Goal: Task Accomplishment & Management: Complete application form

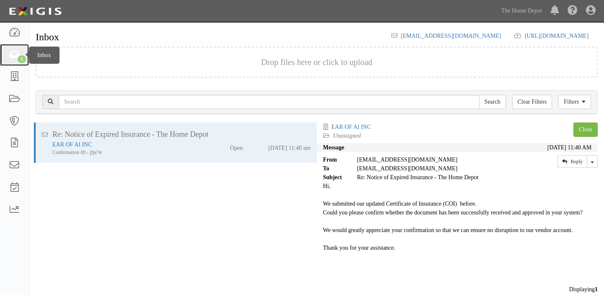
click at [15, 55] on icon at bounding box center [14, 55] width 12 height 10
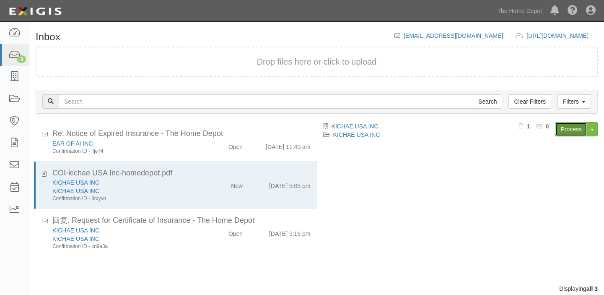
click at [569, 132] on link "Process" at bounding box center [571, 129] width 32 height 14
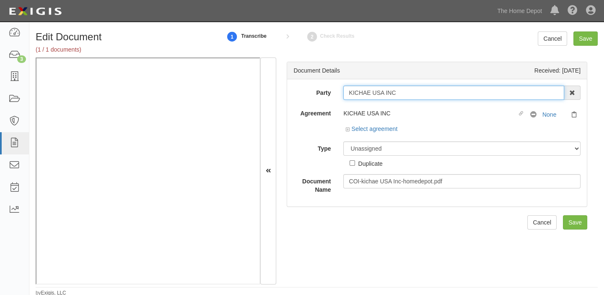
drag, startPoint x: 348, startPoint y: 92, endPoint x: 441, endPoint y: 92, distance: 93.1
click at [441, 92] on input "KICHAE USA INC" at bounding box center [453, 93] width 221 height 14
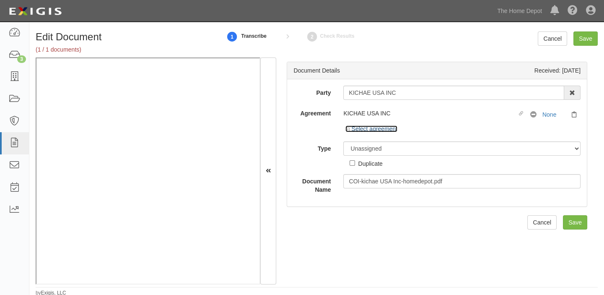
click at [379, 131] on link "Select agreement" at bounding box center [372, 128] width 52 height 7
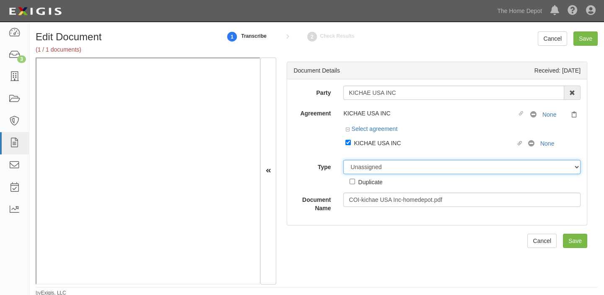
click at [380, 163] on select "Unassigned Binder Cancellation Notice Certificate Contract Endorsement Insuranc…" at bounding box center [461, 167] width 237 height 14
select select "CertificateDetail"
click at [343, 160] on select "Unassigned Binder Cancellation Notice Certificate Contract Endorsement Insuranc…" at bounding box center [461, 167] width 237 height 14
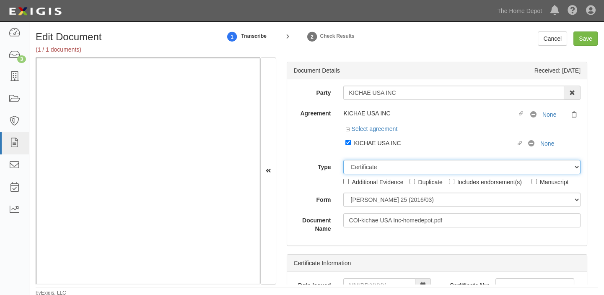
scroll to position [1, 0]
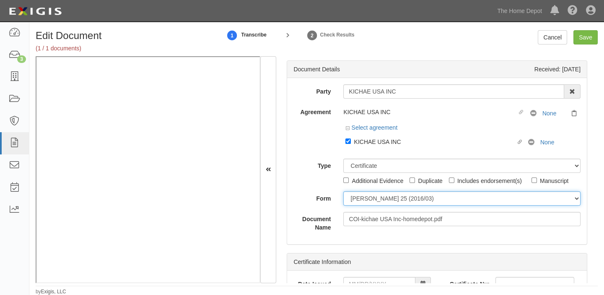
click at [351, 197] on select "ACORD 25 (2016/03) ACORD 101 ACORD 855 NY (2014/05) General" at bounding box center [461, 198] width 237 height 14
select select "GeneralFormDetail"
click at [343, 191] on select "ACORD 25 (2016/03) ACORD 101 ACORD 855 NY (2014/05) General" at bounding box center [461, 198] width 237 height 14
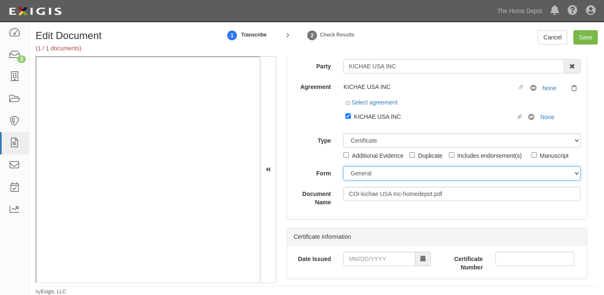
scroll to position [38, 0]
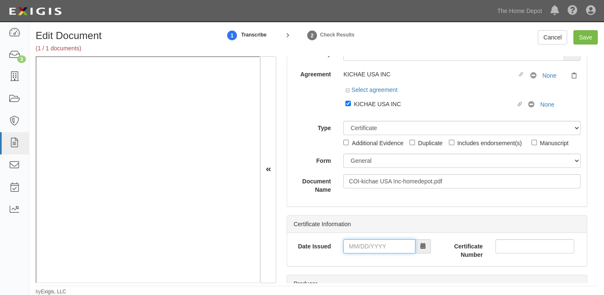
click at [377, 245] on input "Date Issued" at bounding box center [379, 246] width 72 height 14
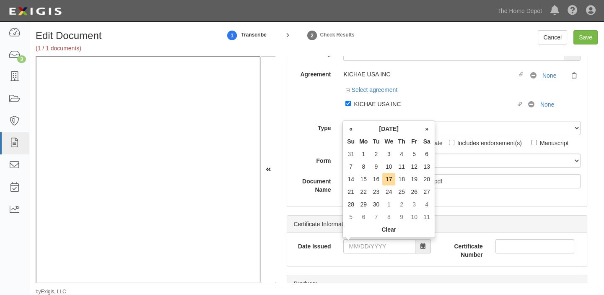
click at [374, 141] on th "Tu" at bounding box center [376, 141] width 13 height 13
click at [390, 179] on td "17" at bounding box center [388, 179] width 13 height 13
type input "09/17/2025"
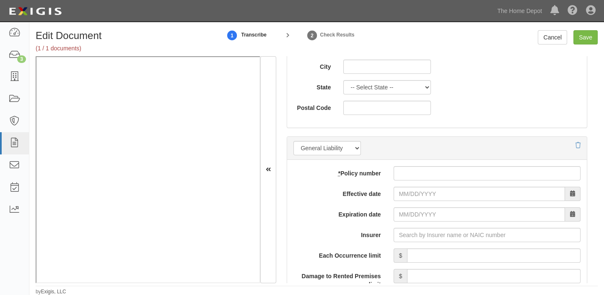
scroll to position [572, 0]
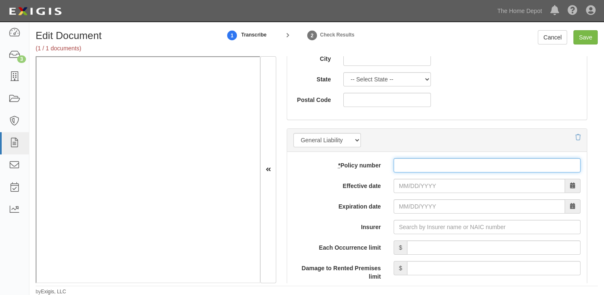
click at [416, 161] on input "* Policy number" at bounding box center [487, 165] width 187 height 14
paste input "14176003903 010785917"
type input "14176003903 010785917"
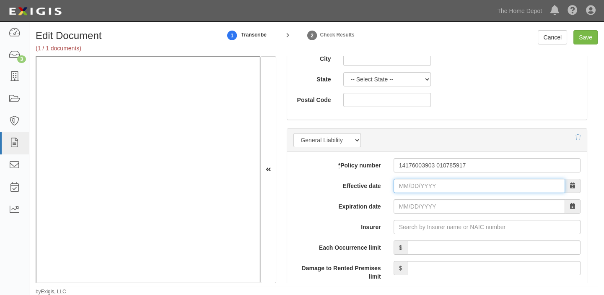
click at [406, 184] on input "Effective date" at bounding box center [479, 186] width 171 height 14
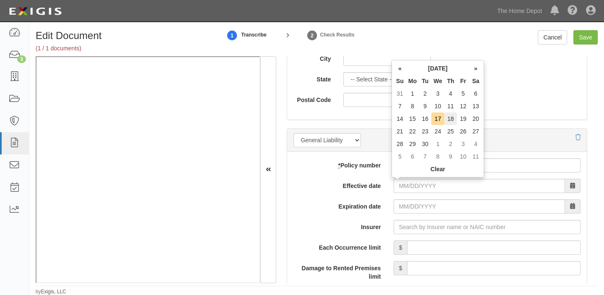
click at [453, 119] on td "18" at bounding box center [450, 118] width 13 height 13
type input "09/18/2025"
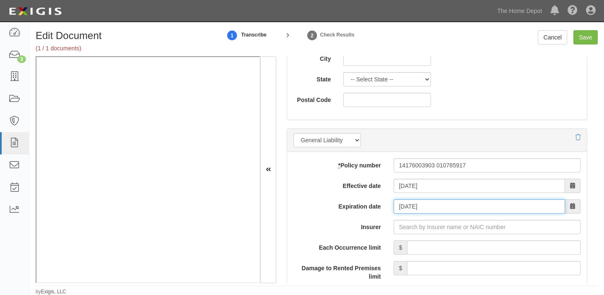
click at [412, 208] on input "09/18/2026" at bounding box center [479, 206] width 171 height 14
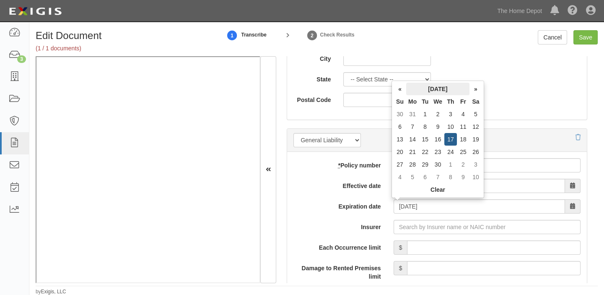
click at [421, 88] on th "September 2026" at bounding box center [437, 89] width 63 height 13
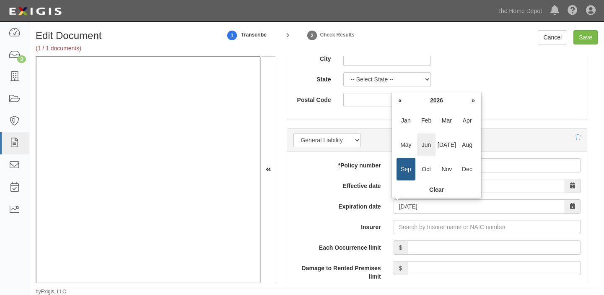
click at [420, 145] on span "Jun" at bounding box center [426, 144] width 19 height 23
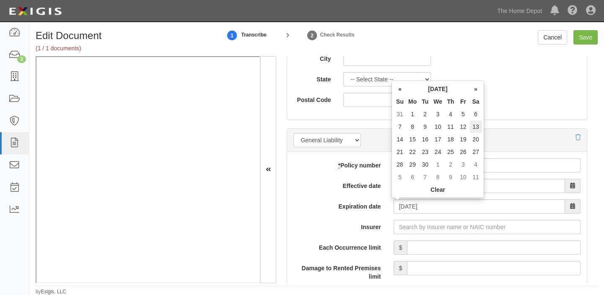
click at [473, 128] on td "13" at bounding box center [476, 126] width 13 height 13
type input "06/13/2026"
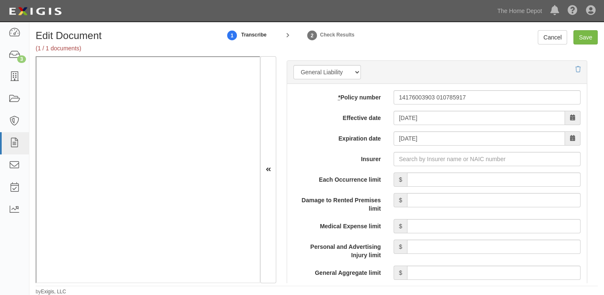
scroll to position [648, 0]
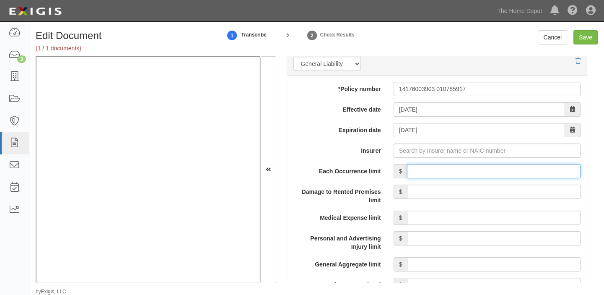
click at [485, 168] on input "Each Occurrence limit" at bounding box center [494, 171] width 174 height 14
type input "2,000,000"
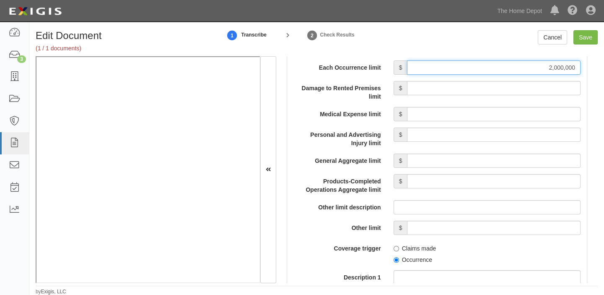
scroll to position [762, 0]
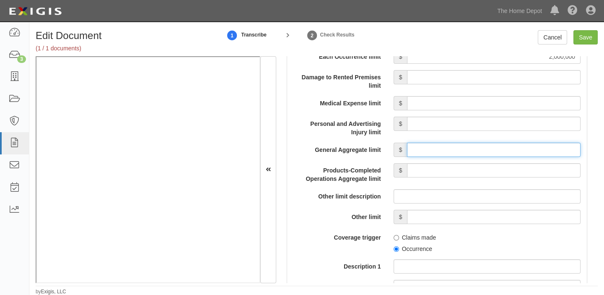
click at [468, 147] on input "General Aggregate limit" at bounding box center [494, 150] width 174 height 14
type input "2,000,000"
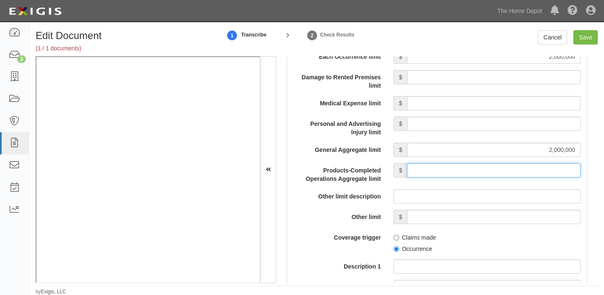
click at [483, 171] on input "Products-Completed Operations Aggregate limit" at bounding box center [494, 170] width 174 height 14
type input "2,000,000"
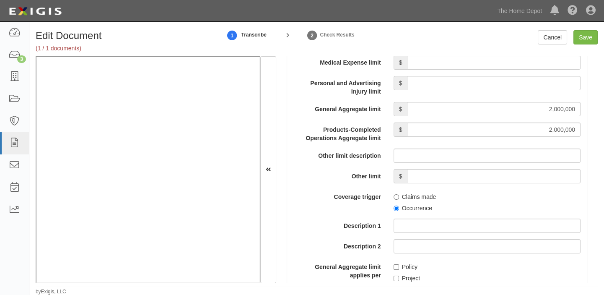
scroll to position [876, 0]
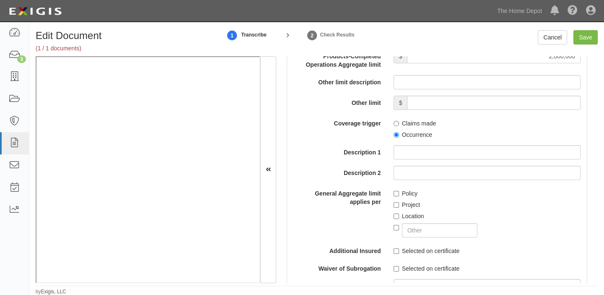
click at [401, 130] on label "Occurrence" at bounding box center [413, 134] width 39 height 8
click at [399, 132] on input "Occurrence" at bounding box center [396, 134] width 5 height 5
radio input "true"
click at [436, 229] on input "text" at bounding box center [440, 230] width 76 height 14
type input "DESIGNATED FORM VENDORS COVERAGE"
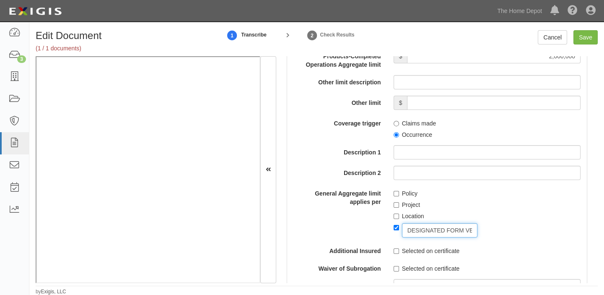
checkbox input "true"
click at [584, 33] on input "Save" at bounding box center [586, 37] width 24 height 14
type input "2000000"
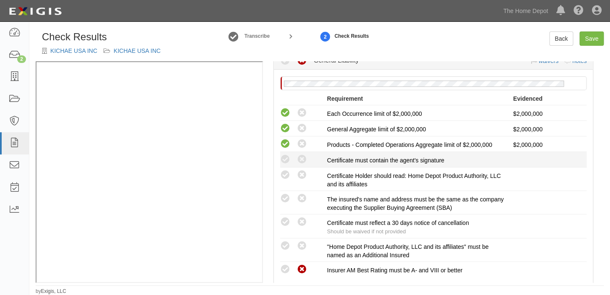
scroll to position [190, 0]
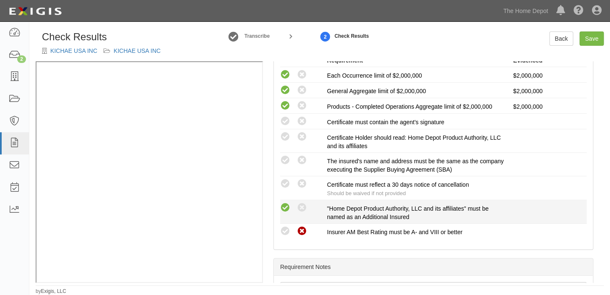
click at [280, 204] on icon at bounding box center [285, 208] width 10 height 10
radio input "true"
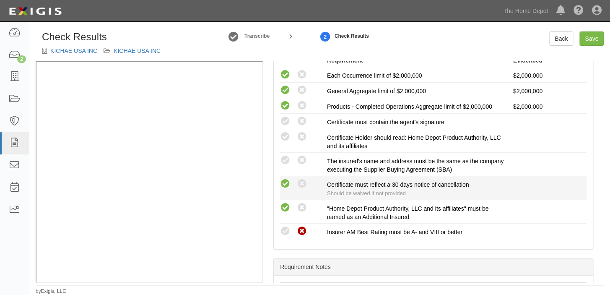
click at [283, 186] on icon at bounding box center [285, 184] width 10 height 10
radio input "true"
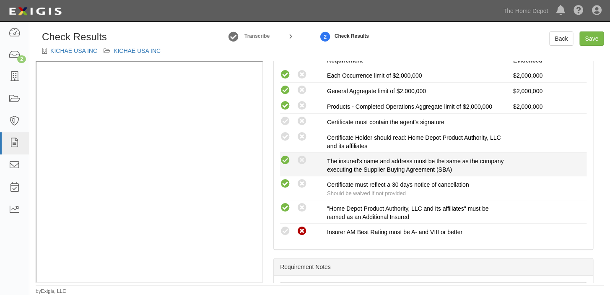
click at [287, 155] on icon at bounding box center [285, 160] width 10 height 10
radio input "true"
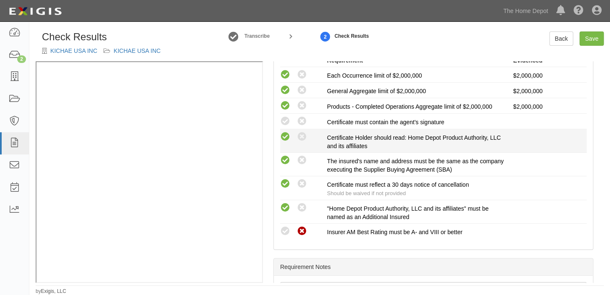
click at [285, 132] on icon at bounding box center [285, 137] width 10 height 10
radio input "true"
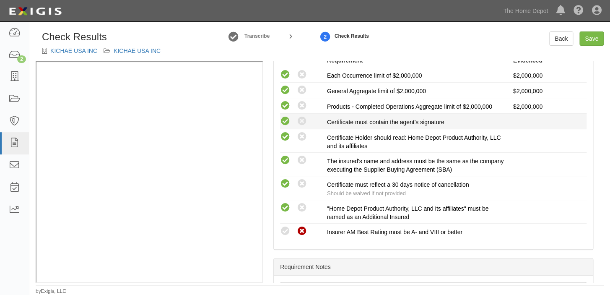
click at [285, 122] on icon at bounding box center [285, 121] width 10 height 10
radio input "true"
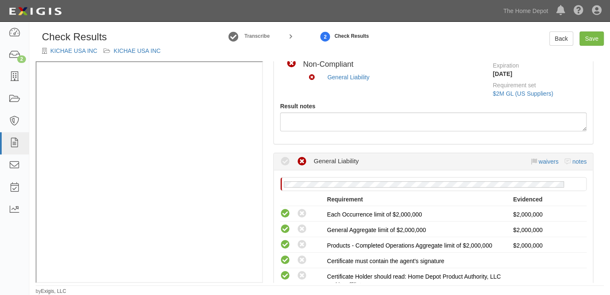
scroll to position [38, 0]
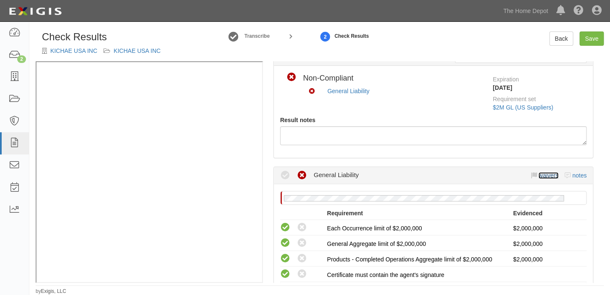
click at [542, 174] on link "waivers" at bounding box center [548, 175] width 20 height 7
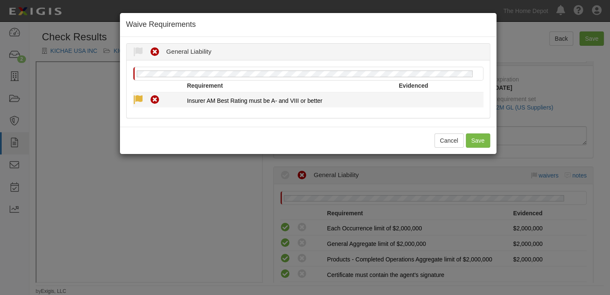
click at [138, 96] on icon at bounding box center [138, 100] width 10 height 10
radio input "true"
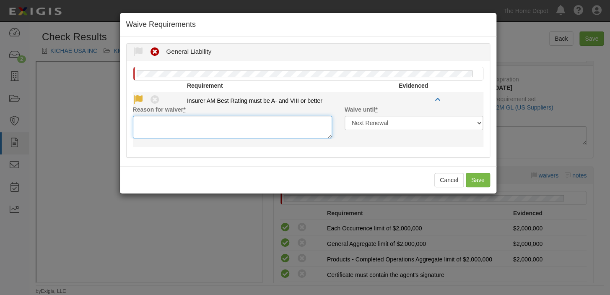
click at [145, 133] on textarea "Reason for waiver *" at bounding box center [232, 127] width 199 height 23
paste textarea "Ping An Prop & Cas Ins Co of China Ltd is acceptable"
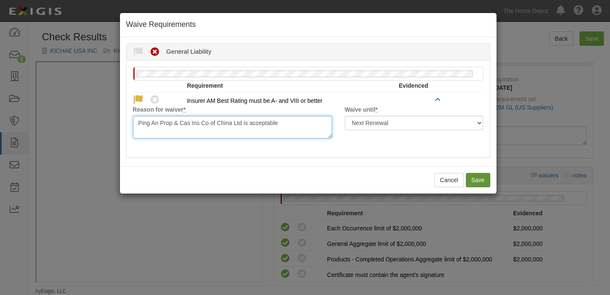
type textarea "Ping An Prop & Cas Ins Co of China Ltd is acceptable"
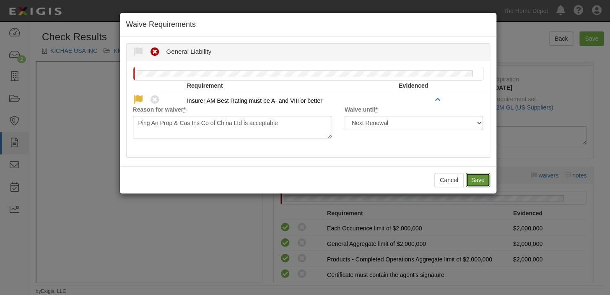
click at [480, 183] on button "Save" at bounding box center [478, 180] width 24 height 14
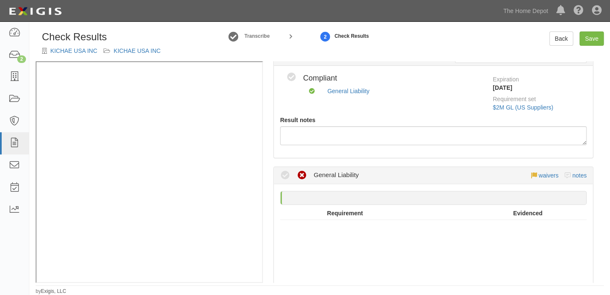
radio input "true"
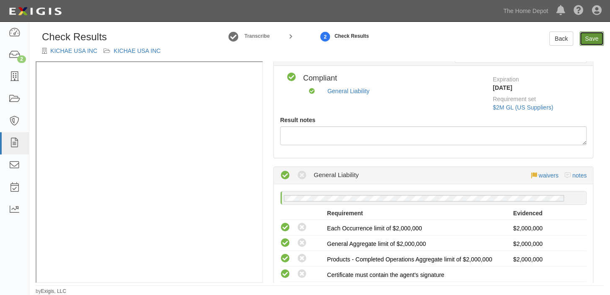
click at [589, 41] on link "Save" at bounding box center [591, 38] width 24 height 14
radio input "true"
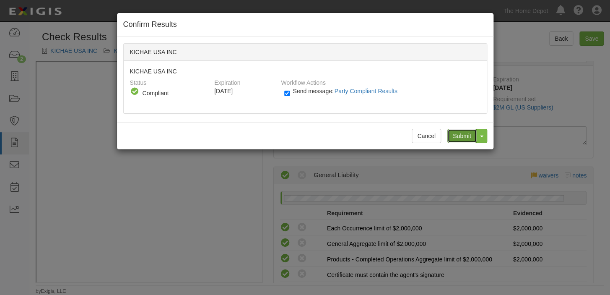
click at [452, 135] on input "Submit" at bounding box center [461, 136] width 29 height 14
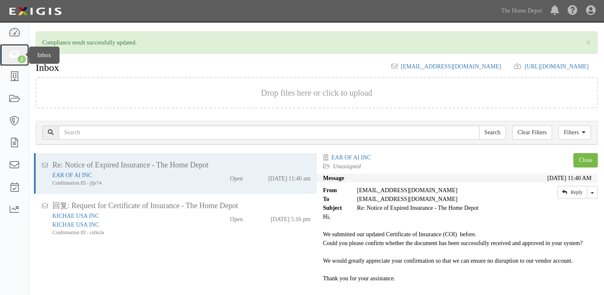
click at [8, 59] on icon at bounding box center [14, 55] width 12 height 10
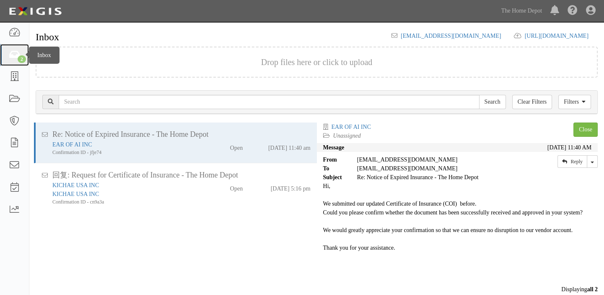
click at [21, 60] on div "2" at bounding box center [22, 59] width 8 height 8
click at [8, 55] on icon at bounding box center [14, 55] width 12 height 10
click at [19, 54] on icon at bounding box center [14, 55] width 12 height 10
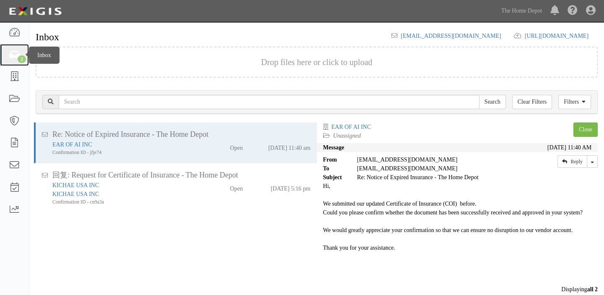
click at [11, 53] on icon at bounding box center [14, 55] width 12 height 10
click at [16, 59] on icon at bounding box center [14, 55] width 12 height 10
click at [527, 13] on link "The Home Depot" at bounding box center [521, 11] width 49 height 17
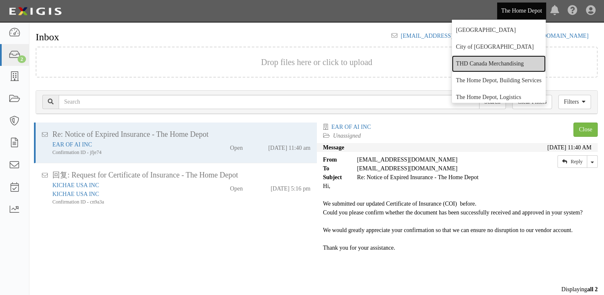
click at [506, 59] on link "THD Canada Merchandising" at bounding box center [499, 63] width 94 height 17
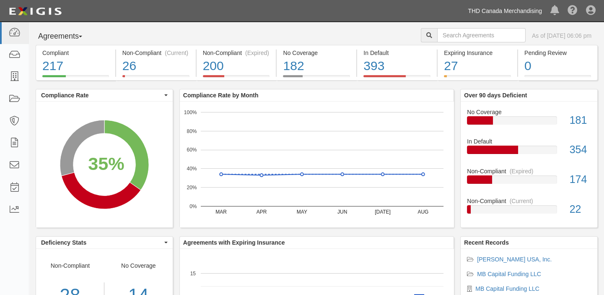
click at [506, 8] on link "THD Canada Merchandising" at bounding box center [505, 11] width 83 height 17
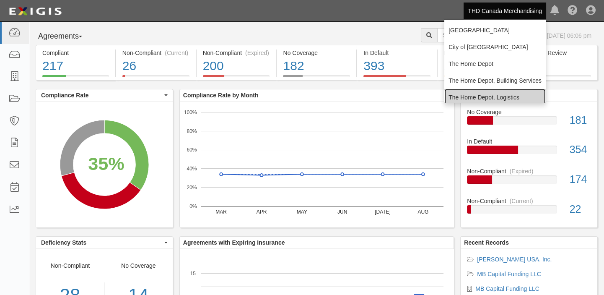
click at [486, 92] on link "The Home Depot, Logistics" at bounding box center [494, 97] width 101 height 17
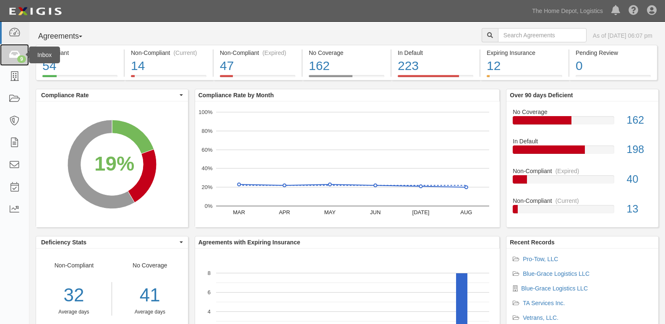
click at [10, 59] on icon at bounding box center [14, 55] width 12 height 10
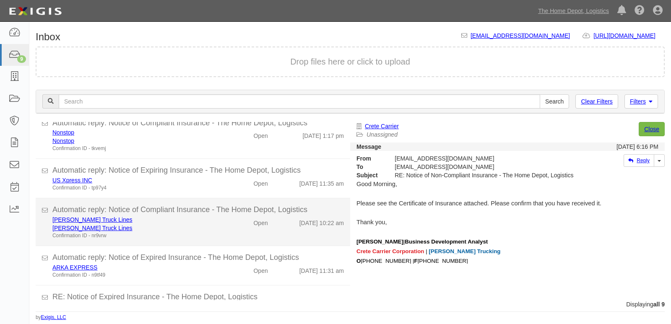
scroll to position [196, 0]
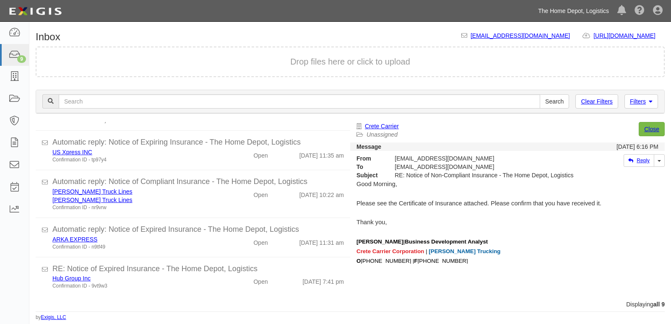
click at [545, 10] on link "The Home Depot, Logistics" at bounding box center [573, 11] width 79 height 17
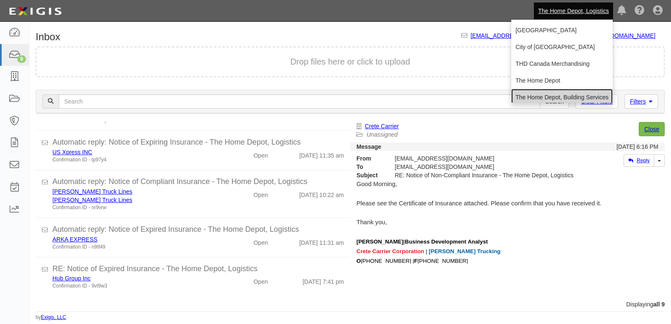
click at [524, 94] on link "The Home Depot, Building Services" at bounding box center [561, 97] width 101 height 17
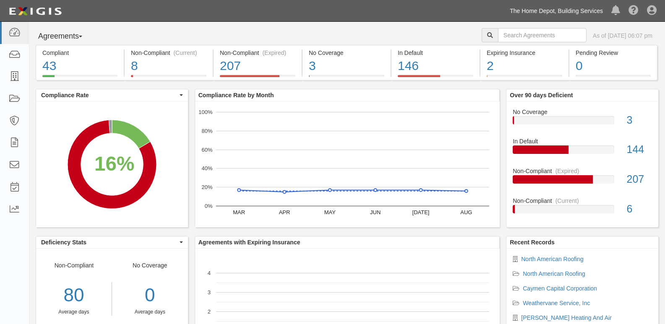
click at [537, 8] on link "The Home Depot, Building Services" at bounding box center [555, 11] width 101 height 17
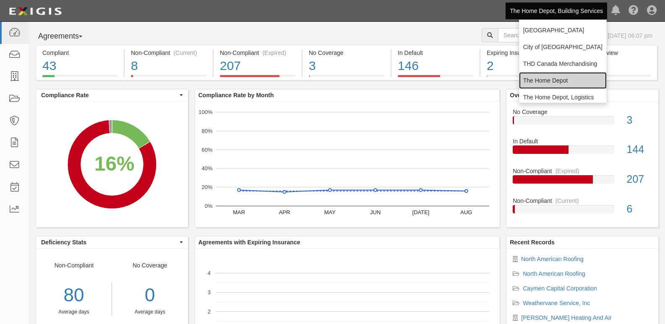
click at [539, 72] on link "The Home Depot" at bounding box center [563, 80] width 88 height 17
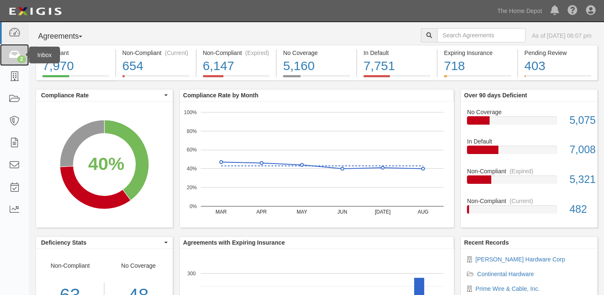
click at [7, 52] on link "2" at bounding box center [14, 55] width 29 height 22
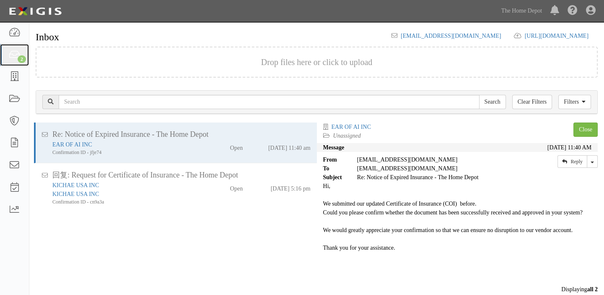
click at [7, 52] on link "2" at bounding box center [14, 55] width 29 height 22
click at [5, 62] on link "2" at bounding box center [14, 55] width 29 height 22
click at [0, 62] on link "2" at bounding box center [14, 55] width 29 height 22
click at [8, 48] on link "2" at bounding box center [14, 55] width 29 height 22
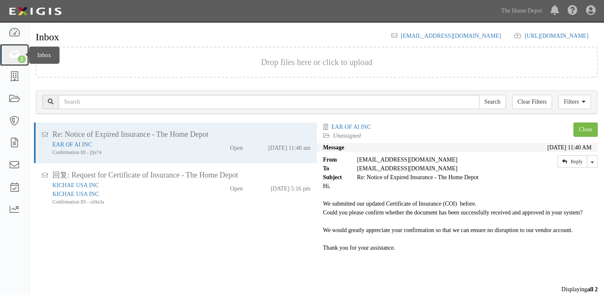
click at [4, 47] on link "2" at bounding box center [14, 55] width 29 height 22
